Goal: Transaction & Acquisition: Purchase product/service

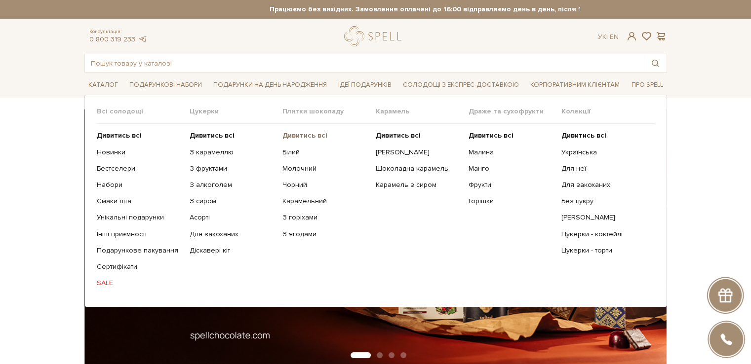
click at [308, 132] on b "Дивитись всі" at bounding box center [304, 135] width 45 height 8
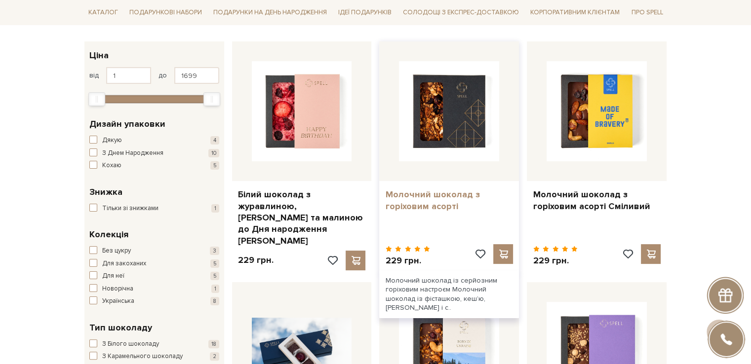
click at [407, 201] on link "Молочний шоколад з горіховим асорті" at bounding box center [449, 200] width 128 height 23
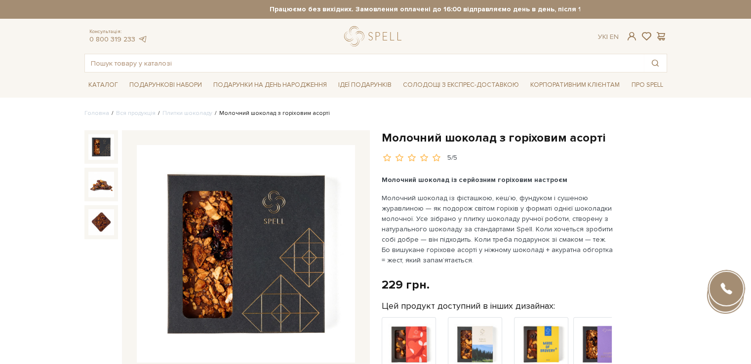
click at [436, 135] on h1 "Молочний шоколад з горіховим асорті" at bounding box center [524, 137] width 285 height 15
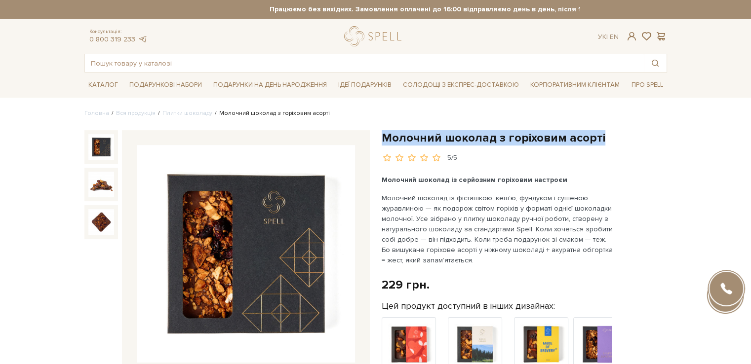
click at [436, 135] on h1 "Молочний шоколад з горіховим асорті" at bounding box center [524, 137] width 285 height 15
copy div "Молочний шоколад з горіховим асорті"
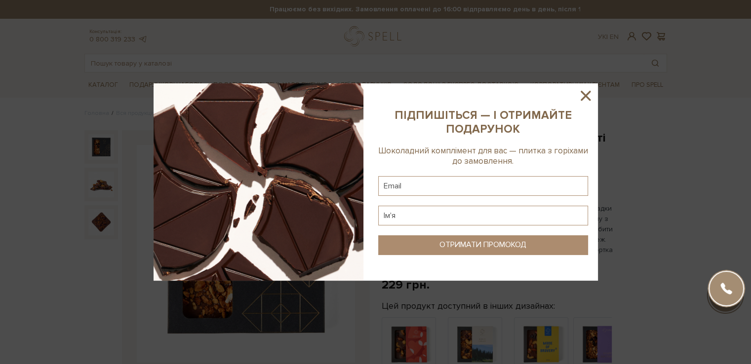
click at [584, 93] on icon at bounding box center [585, 95] width 17 height 17
